Goal: Check status: Check status

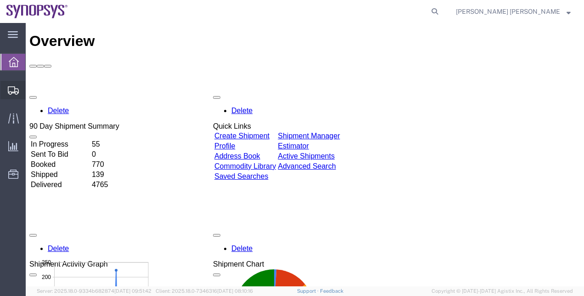
click at [0, 0] on span "Shipment Manager" at bounding box center [0, 0] width 0 height 0
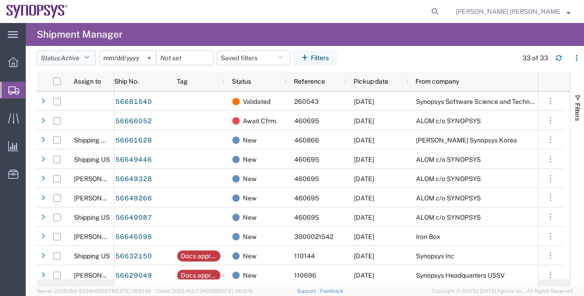
click at [94, 54] on button "Status: Active" at bounding box center [66, 58] width 59 height 15
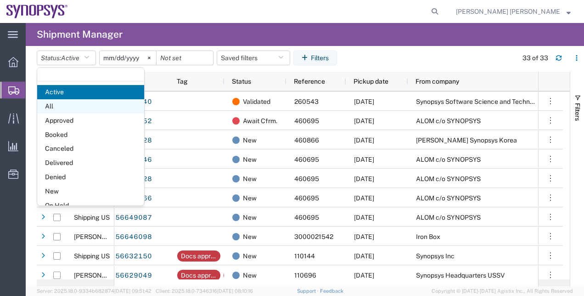
click at [72, 111] on span "All" at bounding box center [90, 106] width 107 height 14
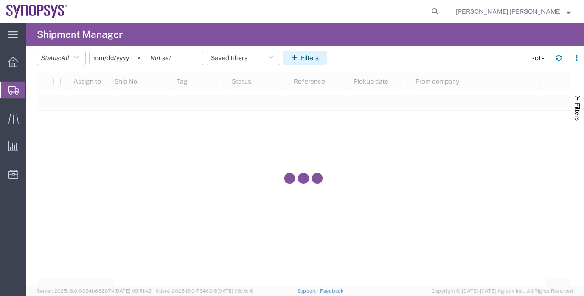
click at [298, 55] on icon "button" at bounding box center [296, 58] width 9 height 6
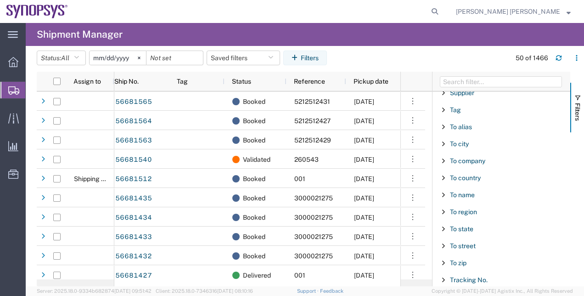
scroll to position [917, 0]
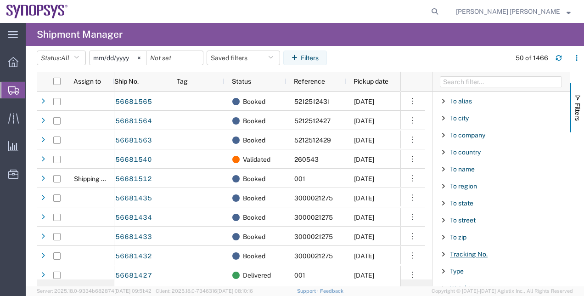
click at [482, 250] on span "Tracking No." at bounding box center [469, 253] width 38 height 7
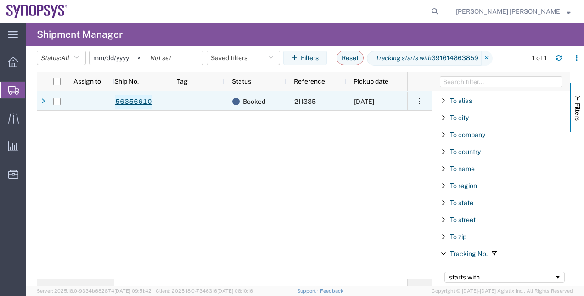
type input "391614863859"
click at [131, 99] on link "56356610" at bounding box center [134, 102] width 38 height 15
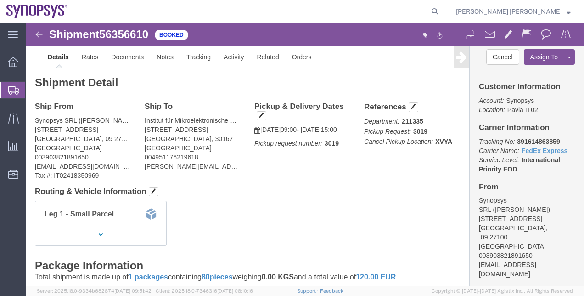
click h4 "Routing & Vehicle Information"
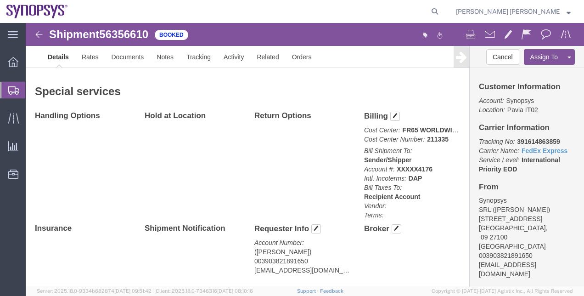
scroll to position [484, 0]
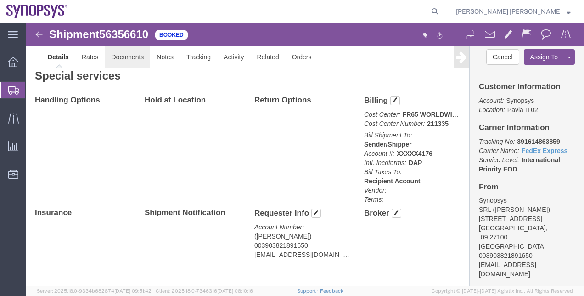
click link "Documents"
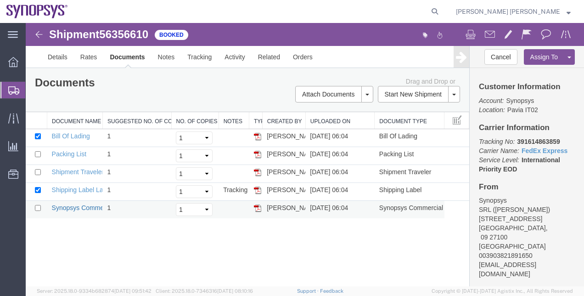
click at [63, 207] on link "Synopsys Commercial Invoice" at bounding box center [95, 207] width 86 height 7
click at [140, 30] on span "56356610" at bounding box center [123, 34] width 49 height 12
copy span "56356610"
click at [531, 141] on b "391614863859" at bounding box center [538, 141] width 43 height 7
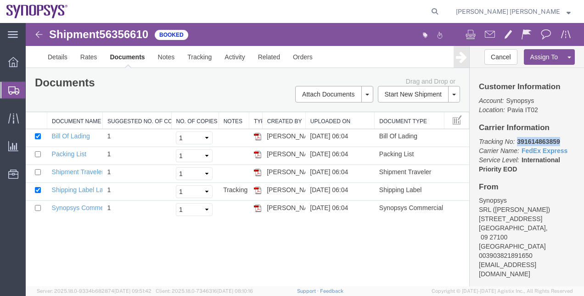
click at [531, 141] on b "391614863859" at bounding box center [538, 141] width 43 height 7
copy b "391614863859"
